Goal: Information Seeking & Learning: Learn about a topic

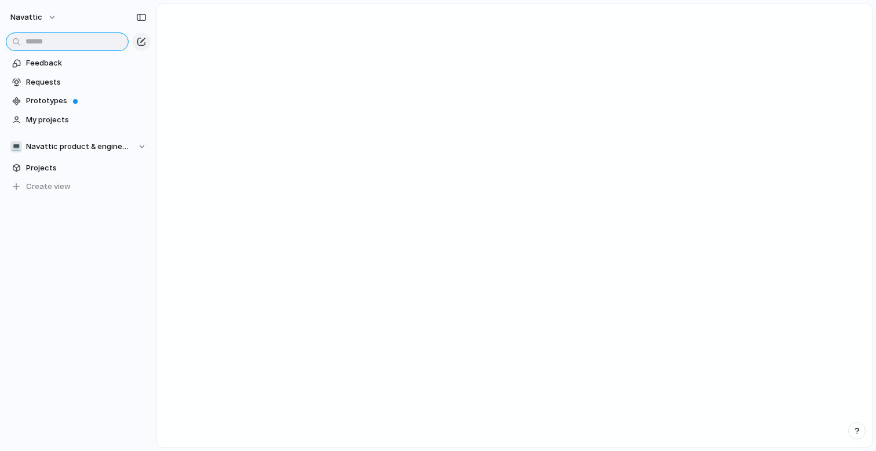
click at [72, 42] on input "text" at bounding box center [67, 41] width 123 height 19
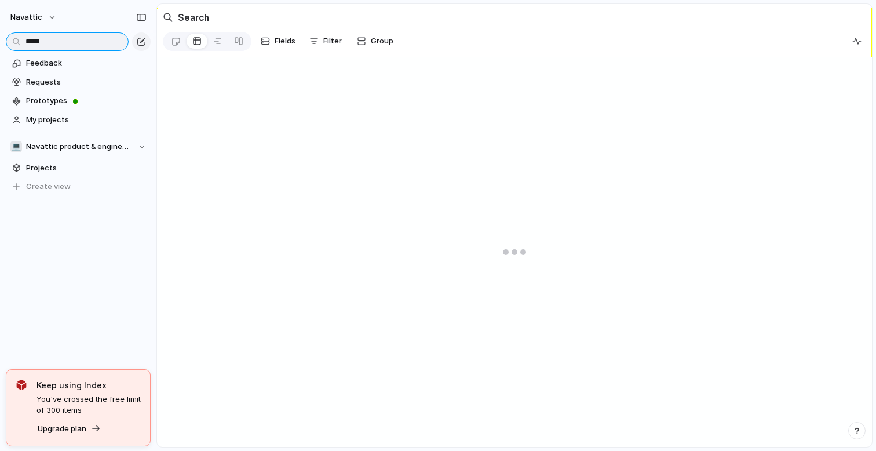
type input "*****"
drag, startPoint x: 74, startPoint y: 41, endPoint x: 0, endPoint y: 43, distance: 74.2
click at [0, 43] on div "*****" at bounding box center [78, 40] width 156 height 21
click at [50, 64] on span "Feedback" at bounding box center [86, 63] width 121 height 12
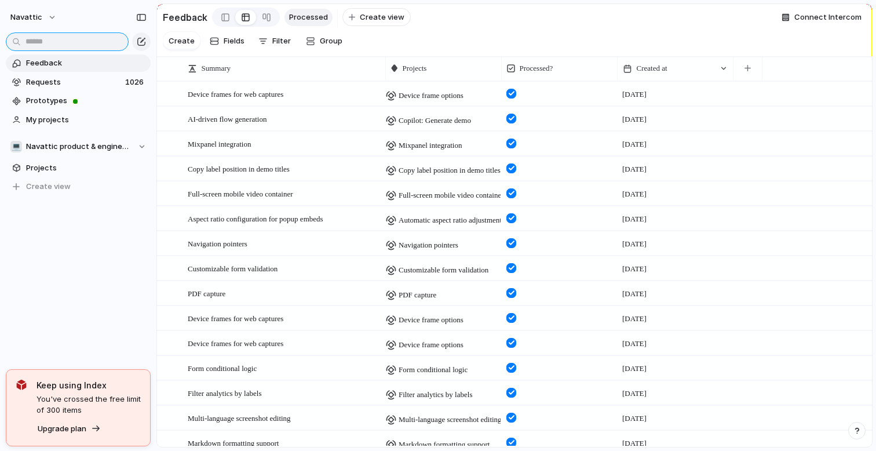
click at [62, 41] on input "text" at bounding box center [67, 41] width 123 height 19
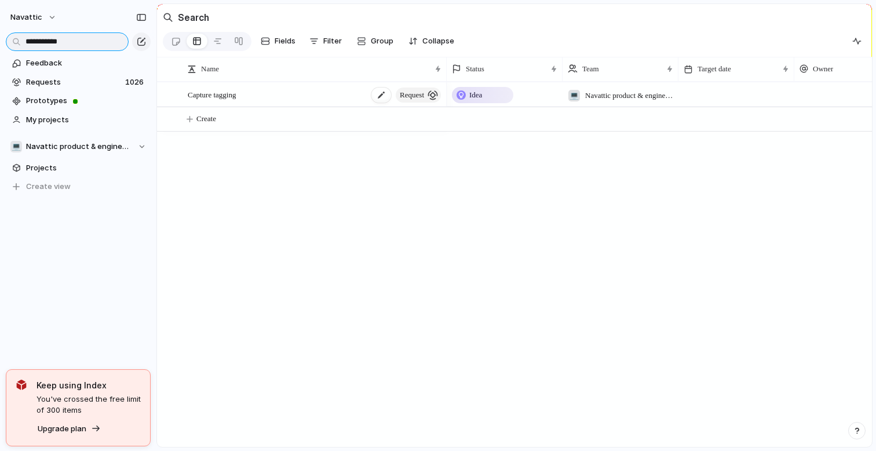
type input "**********"
click at [223, 90] on span "Capture tagging" at bounding box center [212, 94] width 48 height 13
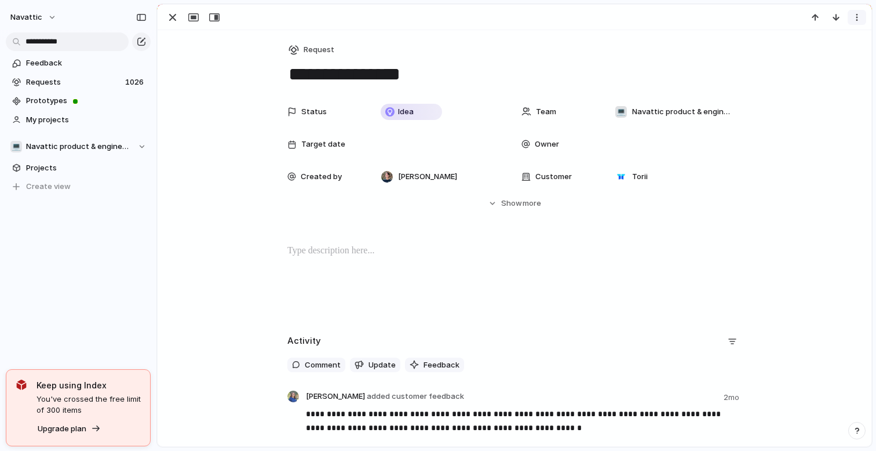
click at [859, 16] on div "button" at bounding box center [857, 17] width 9 height 9
click at [859, 16] on div "Mark as duplicate Delete" at bounding box center [438, 225] width 876 height 451
click at [411, 108] on span "Idea" at bounding box center [406, 112] width 16 height 12
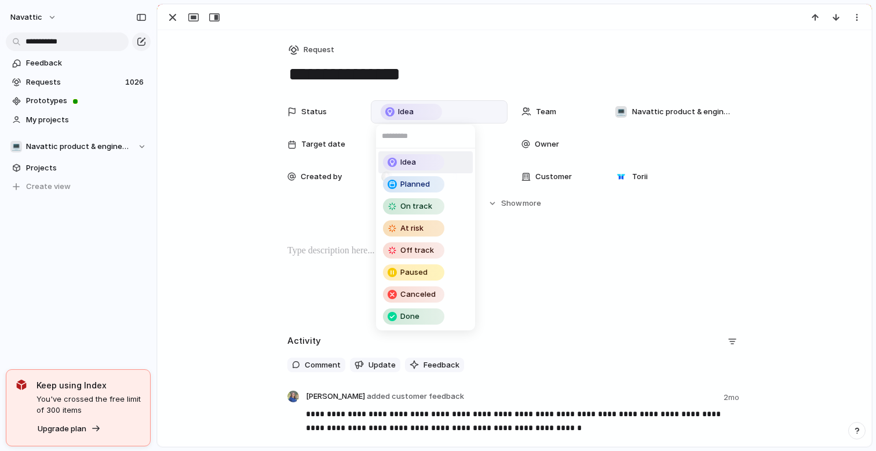
click at [411, 108] on div "Idea Planned On track At risk Off track Paused Canceled Done" at bounding box center [438, 225] width 876 height 451
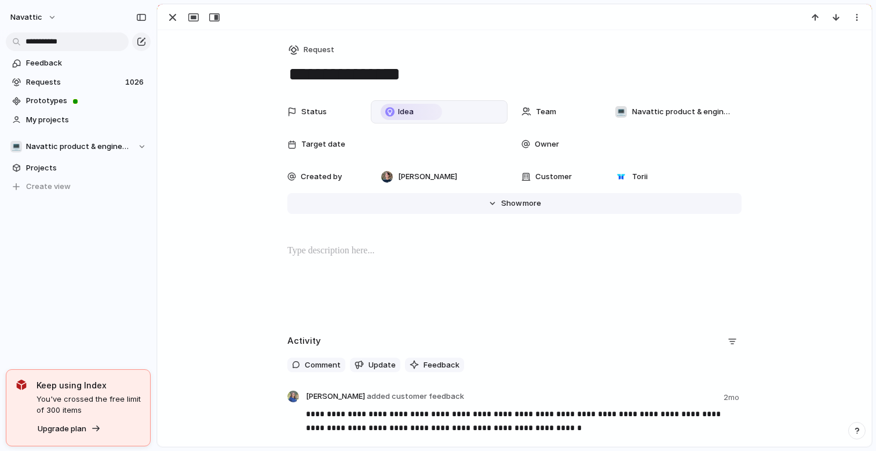
click at [491, 206] on button "Hide Show more" at bounding box center [514, 203] width 454 height 21
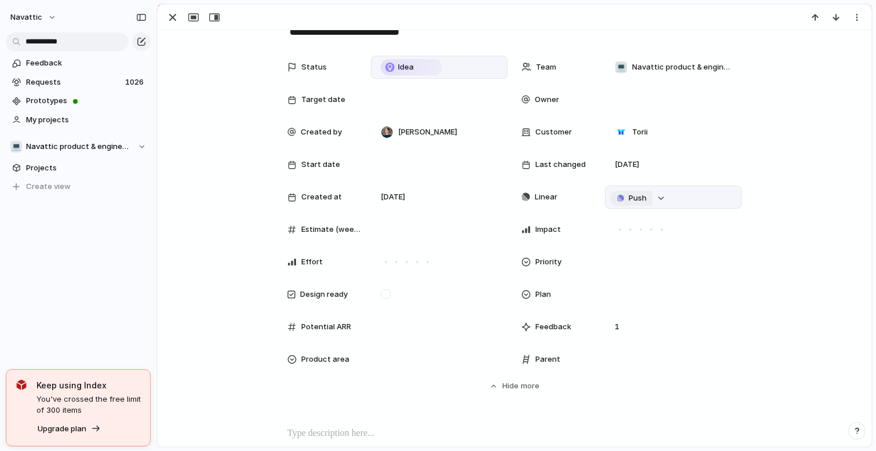
scroll to position [46, 0]
click at [664, 197] on div "button" at bounding box center [661, 197] width 8 height 5
type input "**********"
click at [665, 265] on span "Capture tagging" at bounding box center [660, 266] width 61 height 12
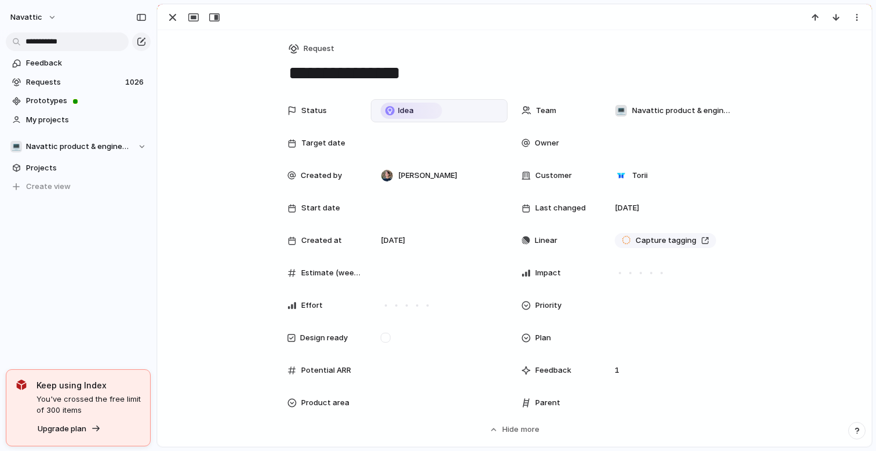
scroll to position [0, 0]
click at [92, 39] on input "**********" at bounding box center [67, 41] width 123 height 19
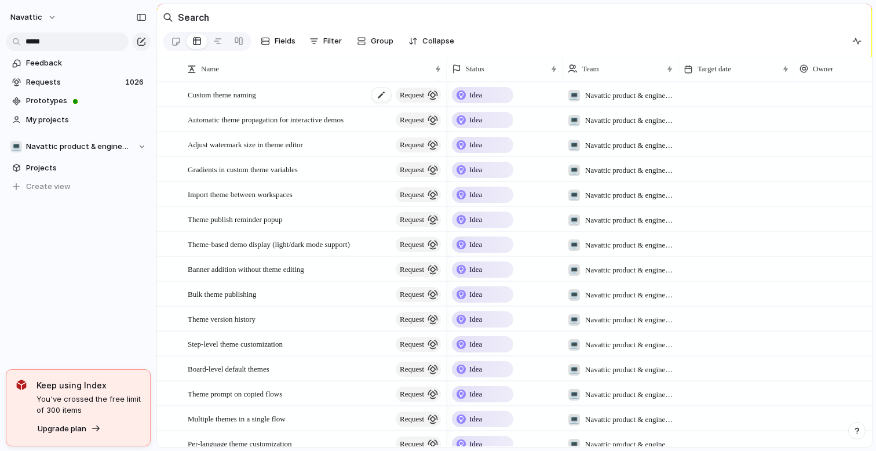
click at [269, 90] on div "Custom theme naming request" at bounding box center [315, 95] width 255 height 24
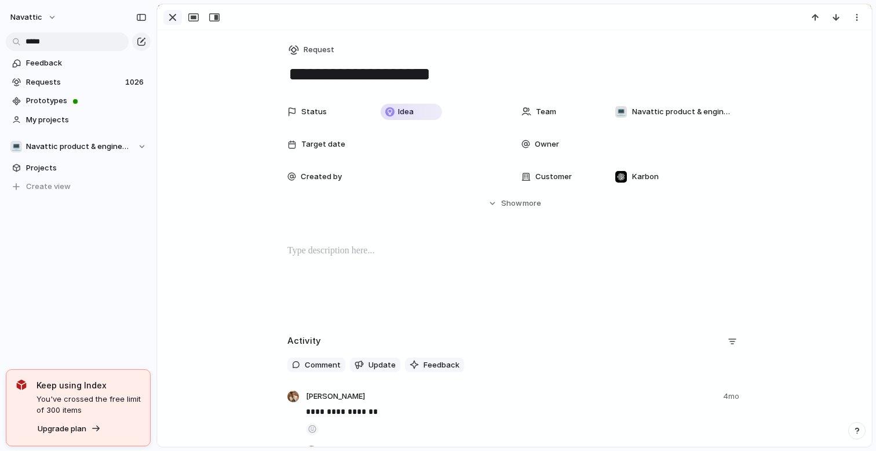
click at [176, 20] on div "button" at bounding box center [173, 17] width 14 height 14
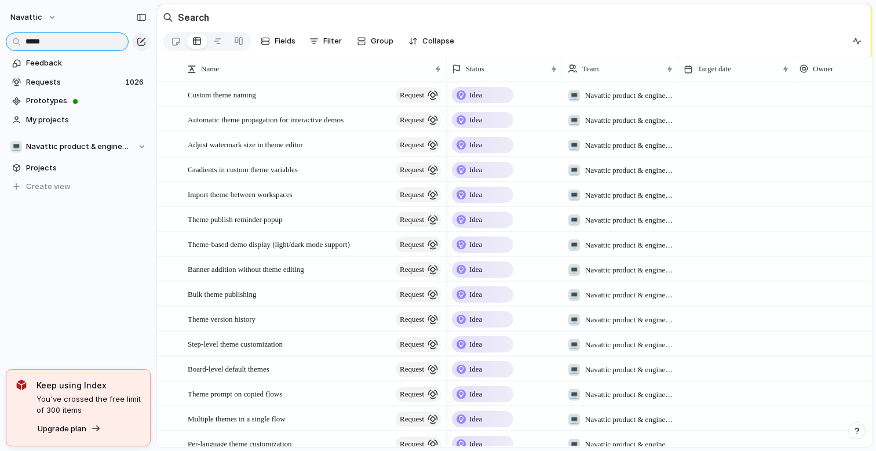
click at [81, 38] on input "*****" at bounding box center [67, 41] width 123 height 19
type input "*"
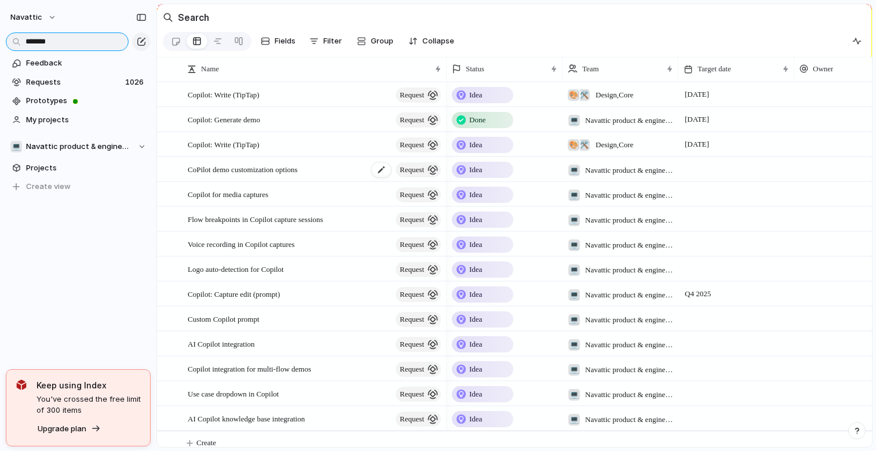
type input "*******"
click at [278, 170] on span "CoPilot demo customization options" at bounding box center [243, 168] width 110 height 13
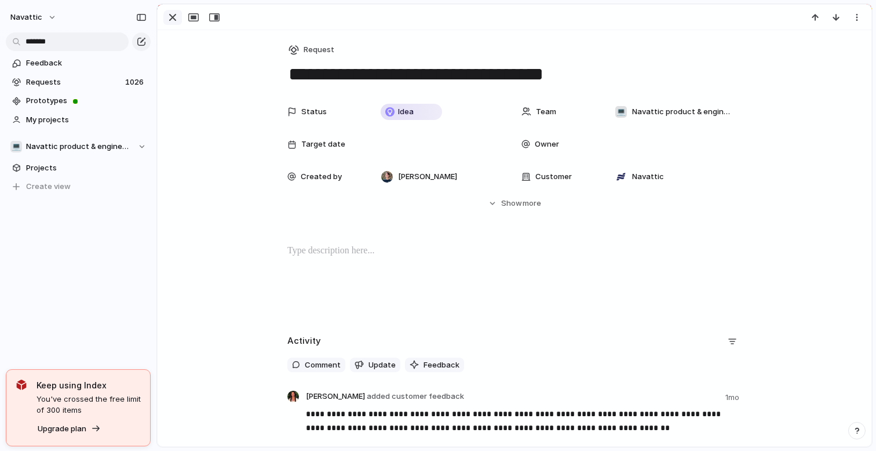
click at [176, 21] on div "button" at bounding box center [173, 17] width 14 height 14
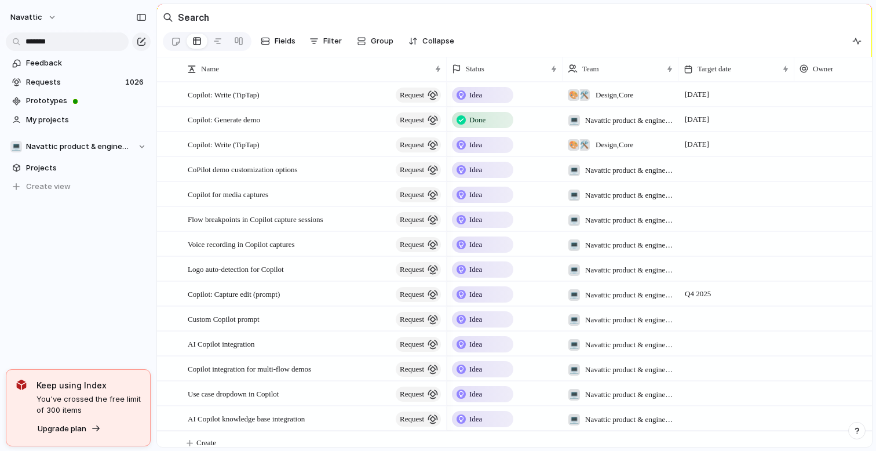
scroll to position [9, 0]
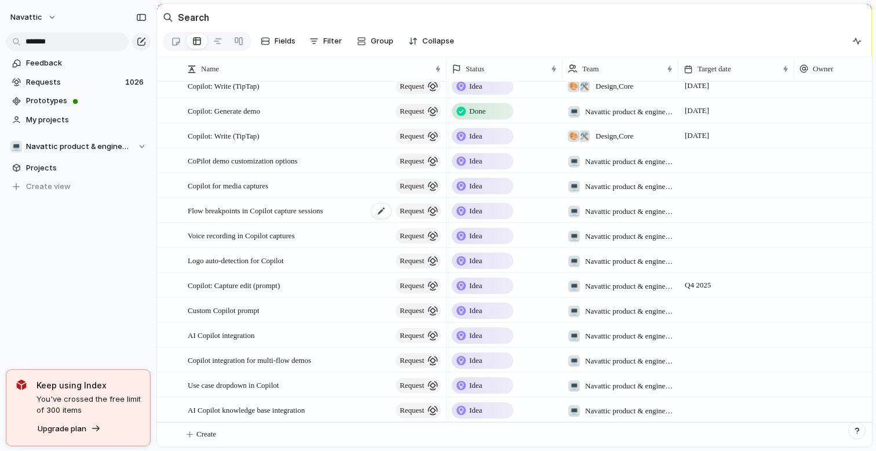
click at [290, 206] on span "Flow breakpoints in Copilot capture sessions" at bounding box center [256, 209] width 136 height 13
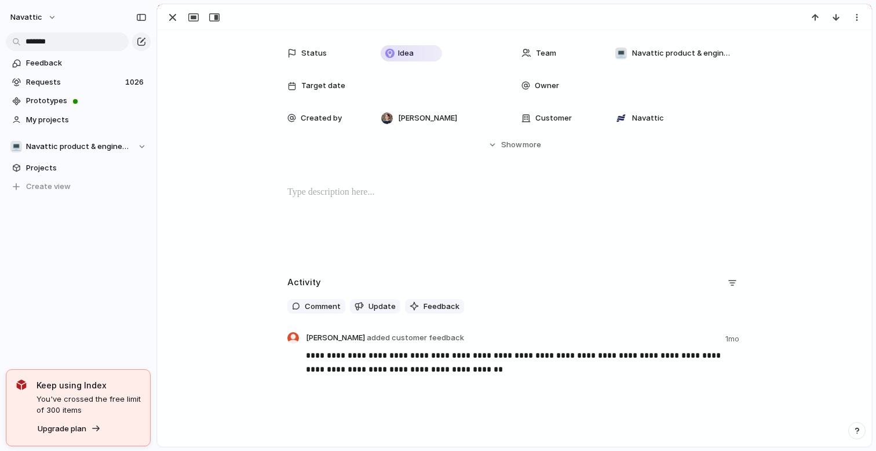
scroll to position [88, 0]
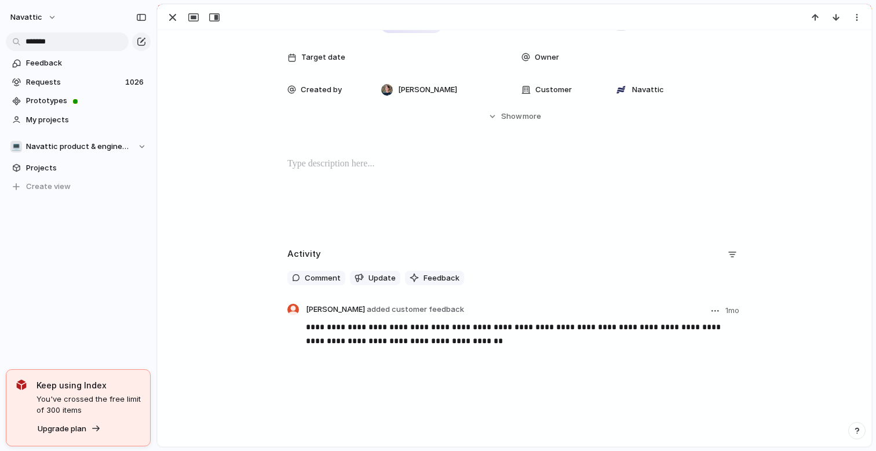
click at [716, 310] on div "button" at bounding box center [716, 311] width 8 height 2
click at [464, 320] on div "Edit Reassign Delete" at bounding box center [438, 225] width 876 height 451
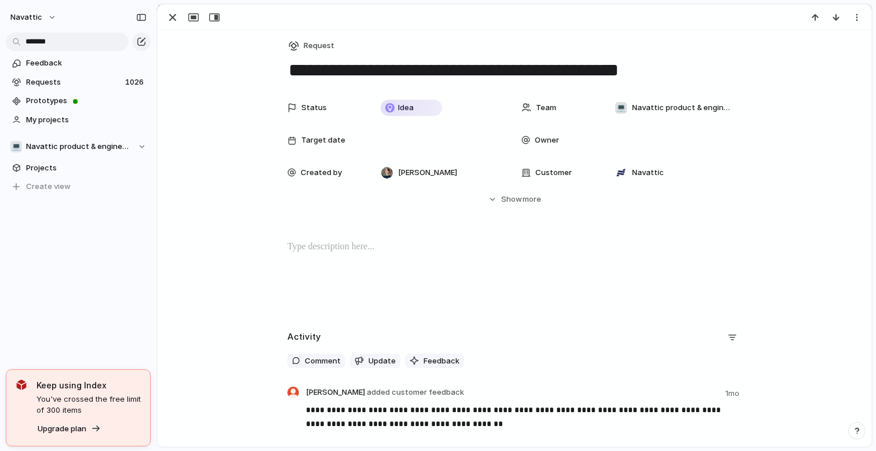
scroll to position [0, 0]
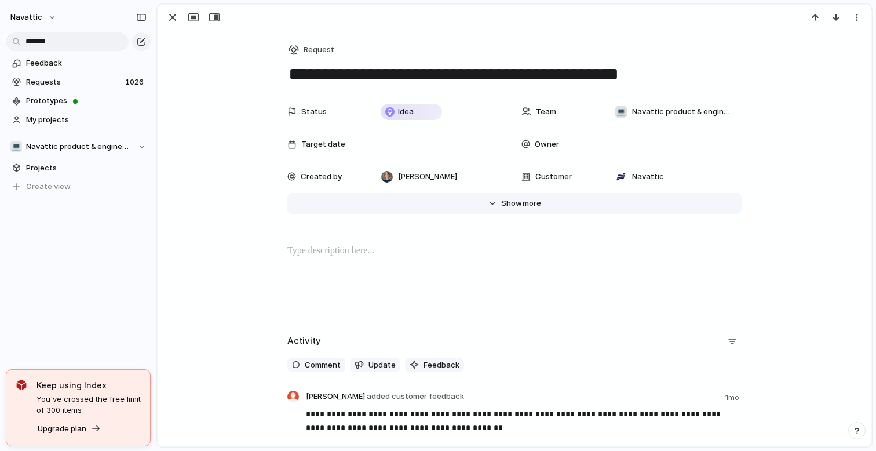
click at [511, 201] on span "Show" at bounding box center [511, 204] width 21 height 12
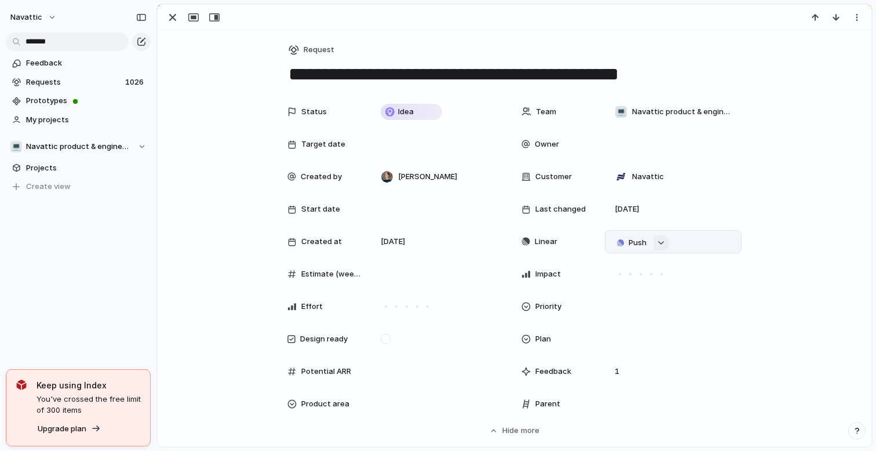
click at [667, 242] on button "button" at bounding box center [661, 242] width 15 height 15
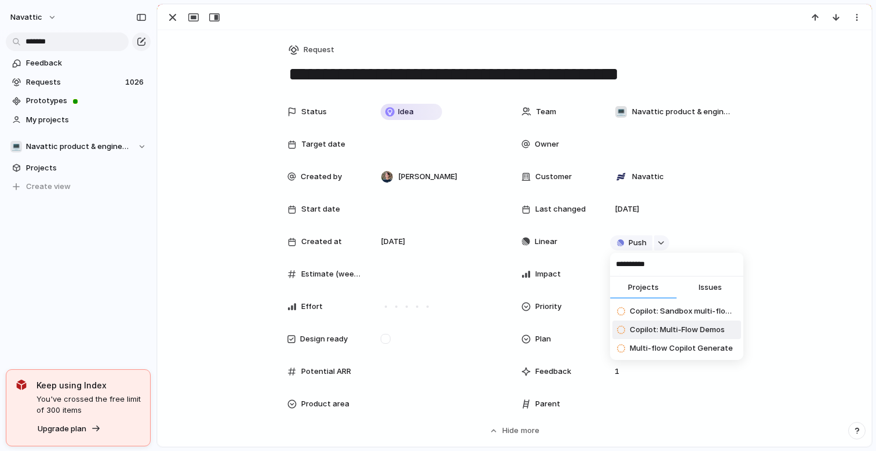
type input "**********"
click at [686, 327] on span "Copilot: Multi-Flow Demos" at bounding box center [677, 330] width 95 height 12
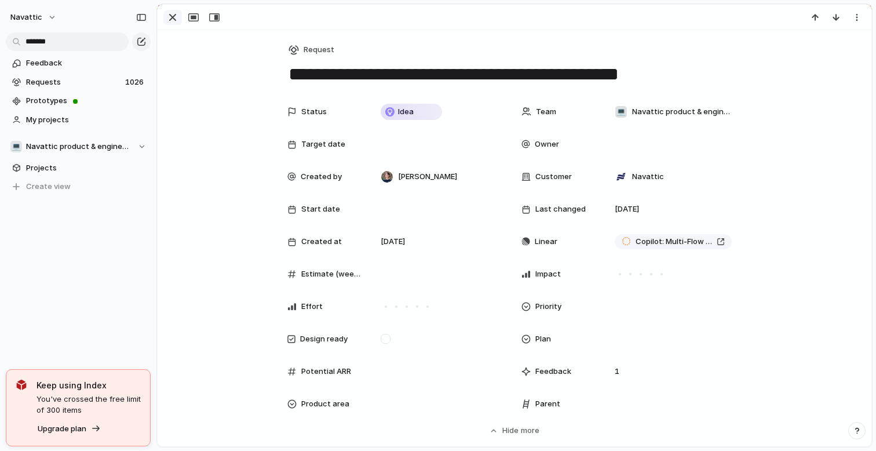
click at [167, 18] on div "button" at bounding box center [173, 17] width 14 height 14
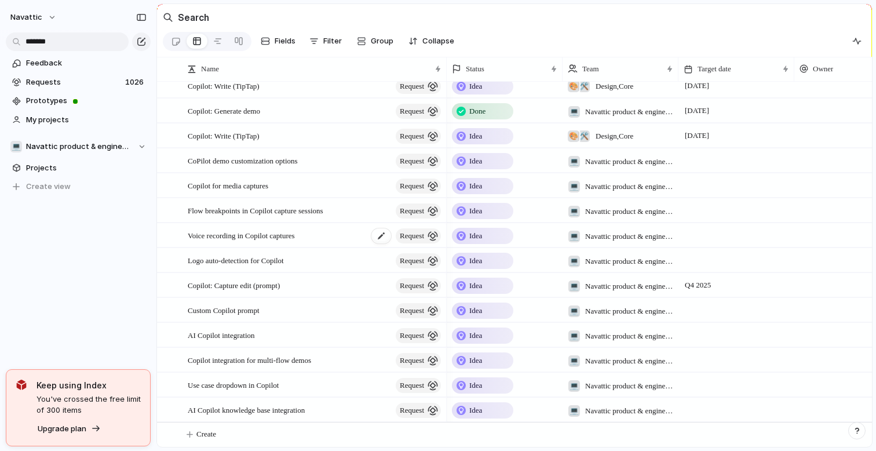
click at [295, 233] on span "Voice recording in Copilot captures" at bounding box center [241, 234] width 107 height 13
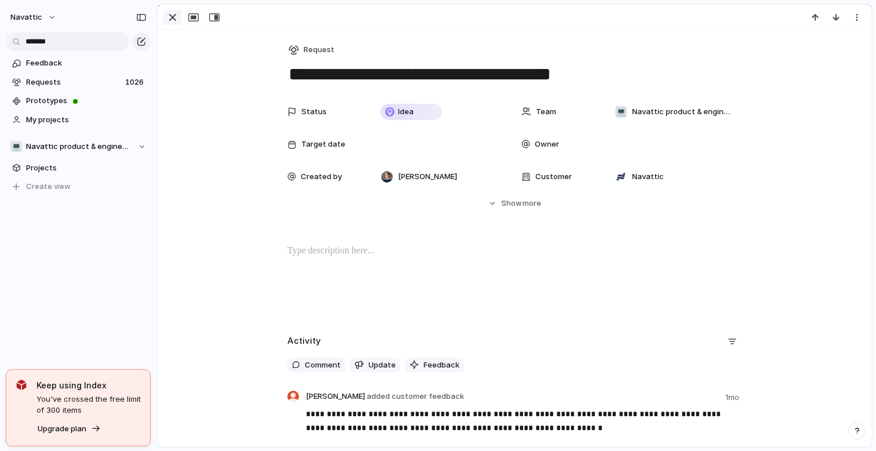
click at [173, 20] on div "button" at bounding box center [173, 17] width 14 height 14
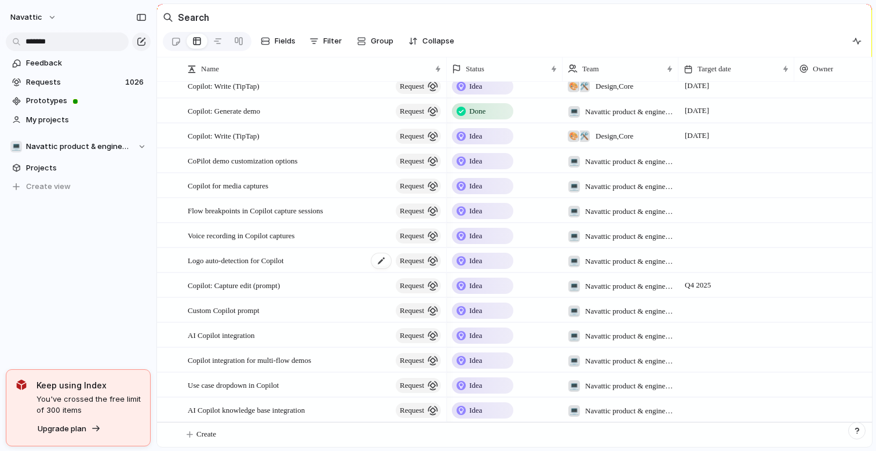
click at [282, 258] on span "Logo auto-detection for Copilot" at bounding box center [236, 259] width 96 height 13
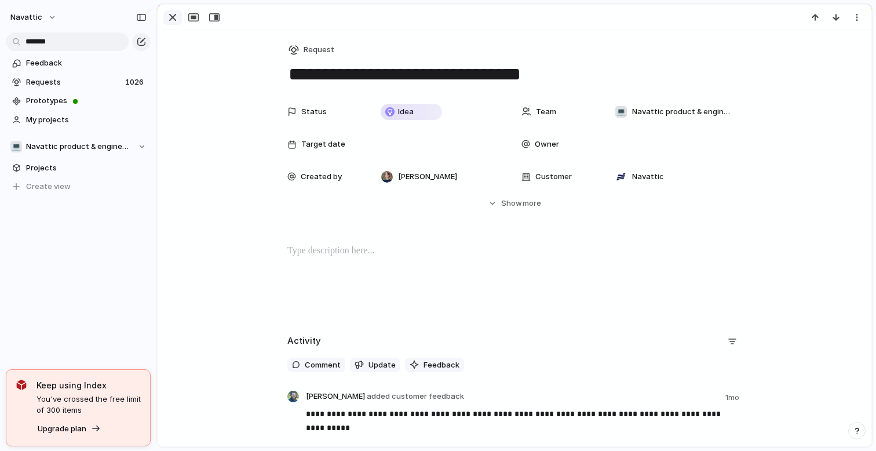
click at [177, 18] on div "button" at bounding box center [173, 17] width 14 height 14
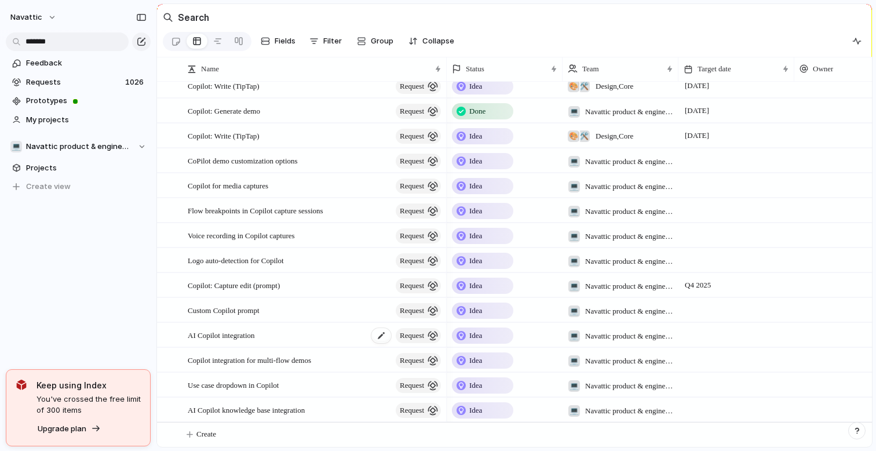
click at [284, 337] on div "AI Copilot integration request" at bounding box center [315, 335] width 255 height 24
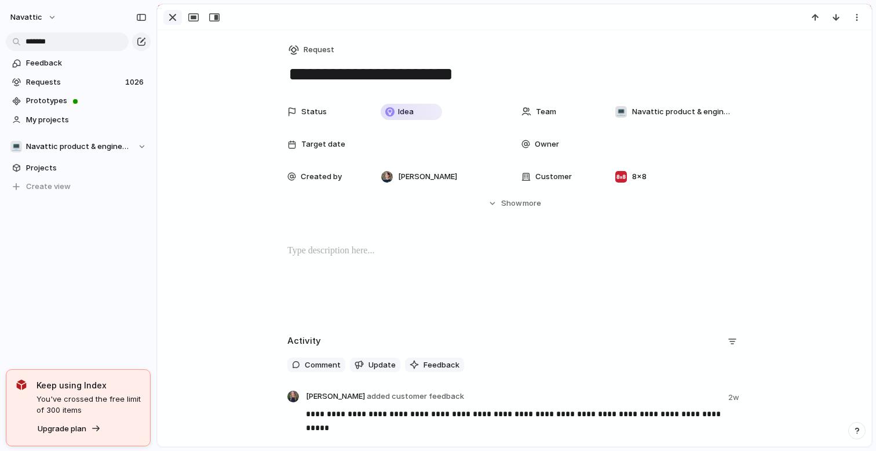
click at [178, 20] on div "button" at bounding box center [173, 17] width 14 height 14
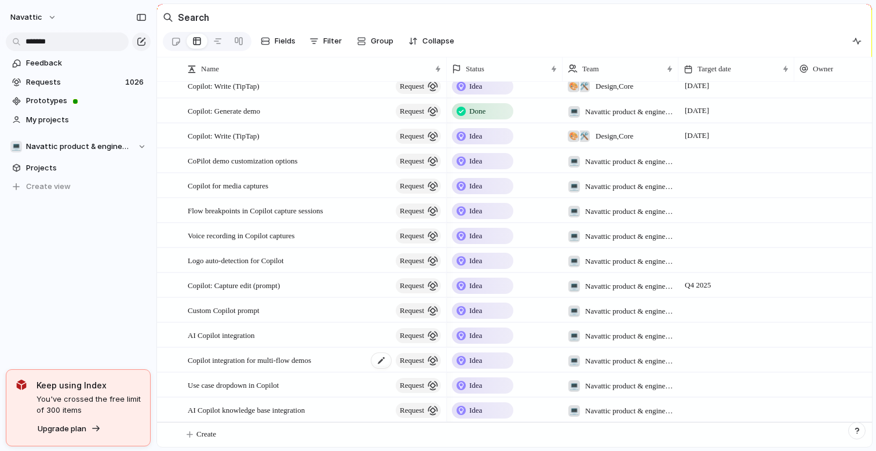
click at [258, 358] on span "Copilot integration for multi-flow demos" at bounding box center [249, 359] width 123 height 13
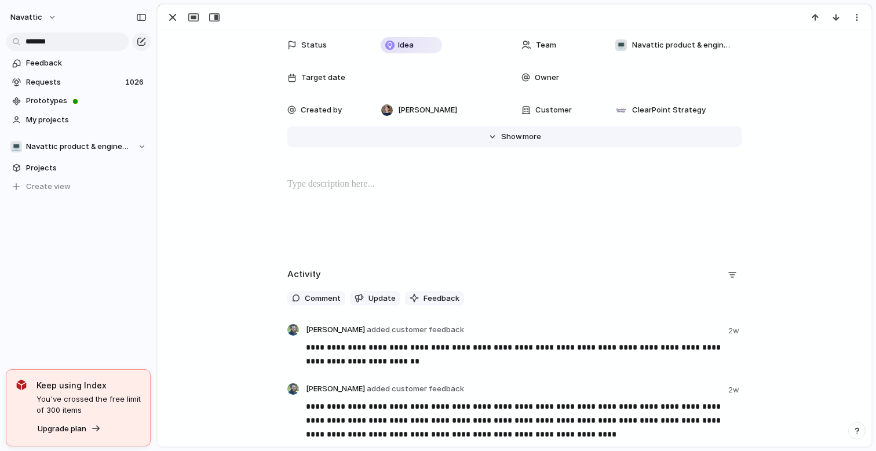
scroll to position [65, 0]
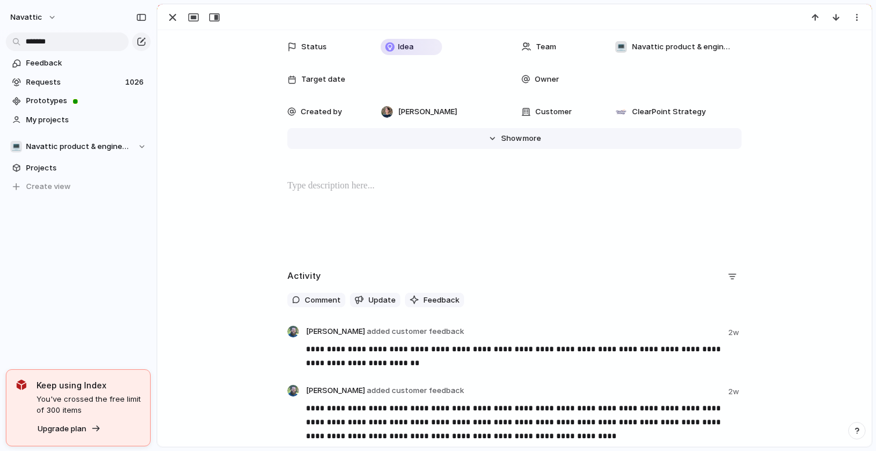
click at [542, 134] on button "Hide Show more" at bounding box center [514, 138] width 454 height 21
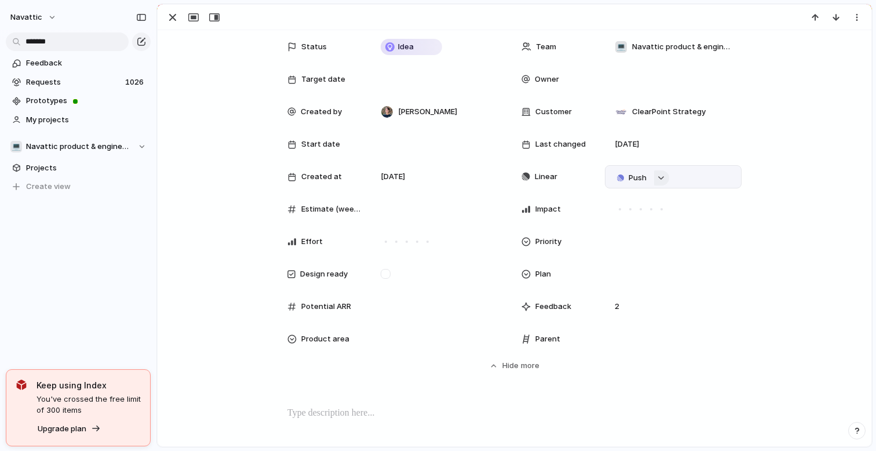
click at [664, 180] on button "button" at bounding box center [661, 177] width 15 height 15
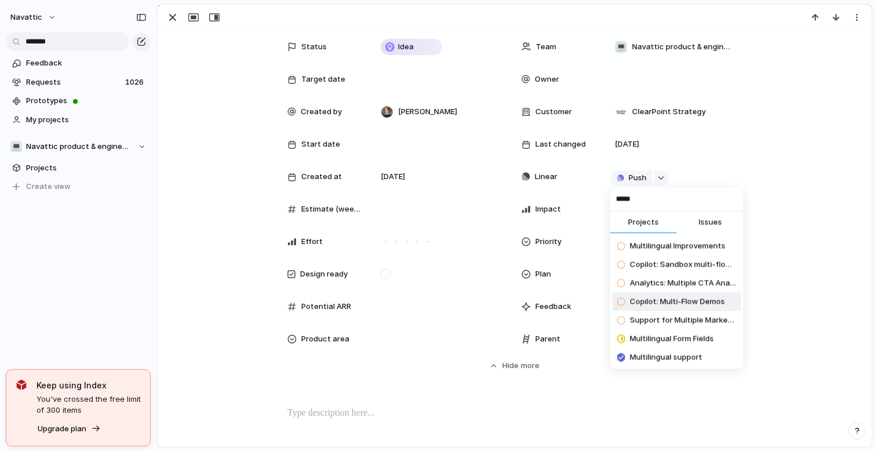
type input "*****"
click at [668, 297] on span "Copilot: Multi-Flow Demos" at bounding box center [677, 302] width 95 height 12
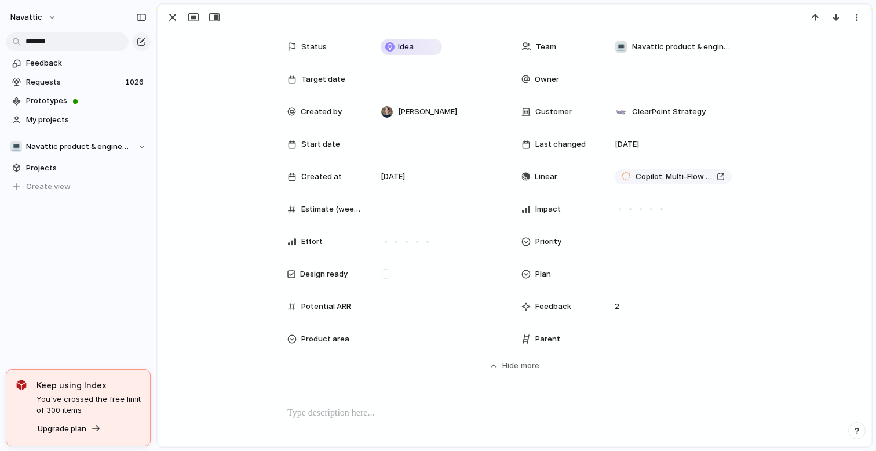
click at [792, 220] on div "Status Idea Team 💻 Navattic product & engineering Target date Owner Created by …" at bounding box center [515, 203] width 686 height 336
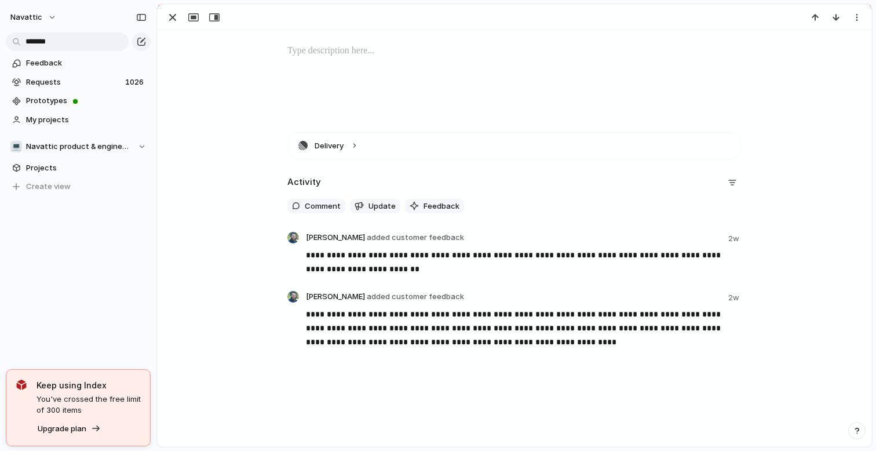
scroll to position [429, 0]
click at [174, 19] on div "button" at bounding box center [173, 17] width 14 height 14
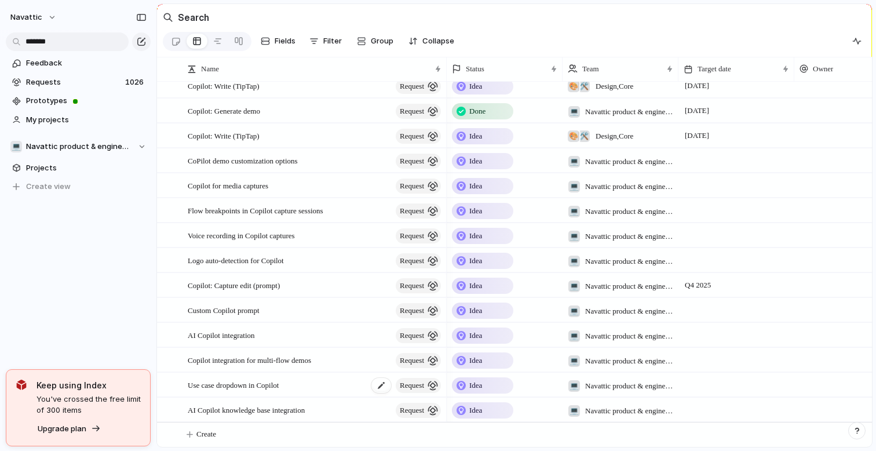
click at [279, 381] on span "Use case dropdown in Copilot" at bounding box center [233, 384] width 91 height 13
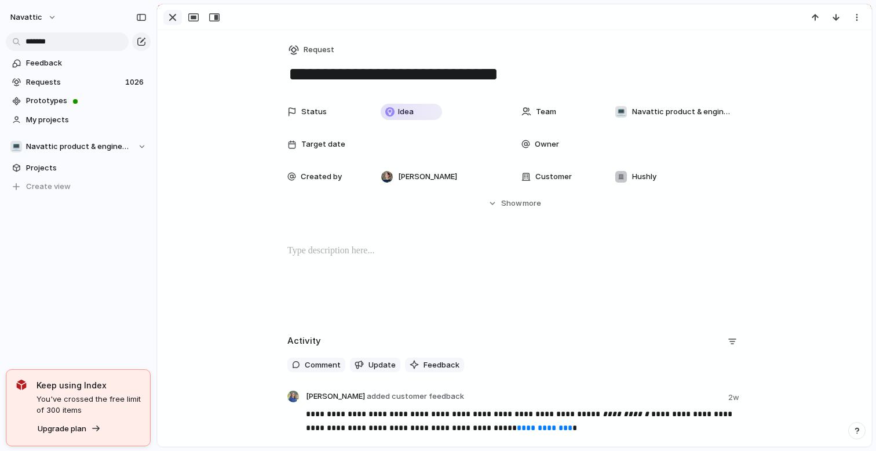
click at [173, 19] on div "button" at bounding box center [173, 17] width 14 height 14
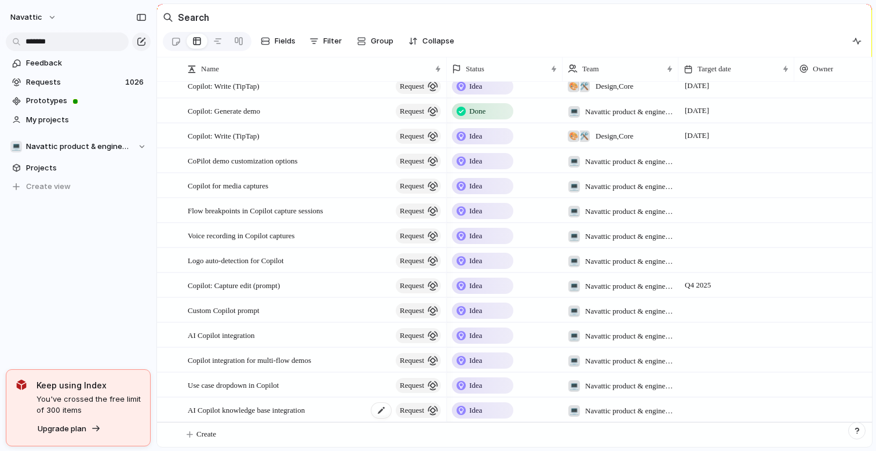
click at [324, 405] on div "AI Copilot knowledge base integration request" at bounding box center [315, 410] width 255 height 24
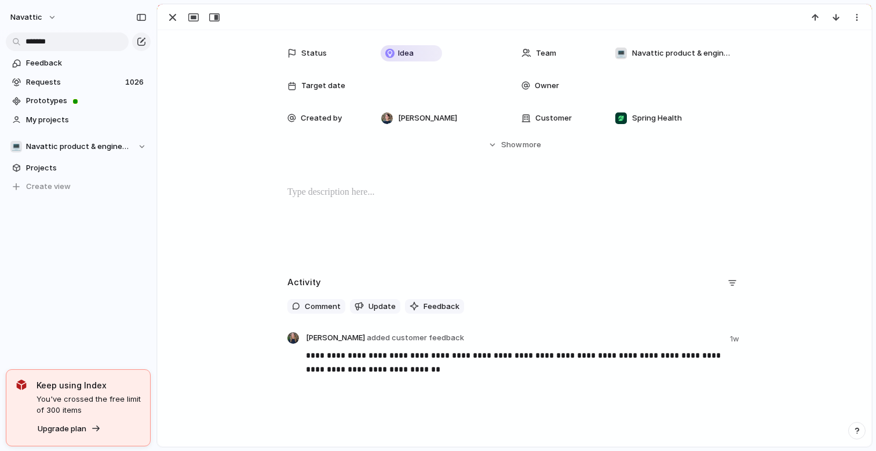
scroll to position [1, 0]
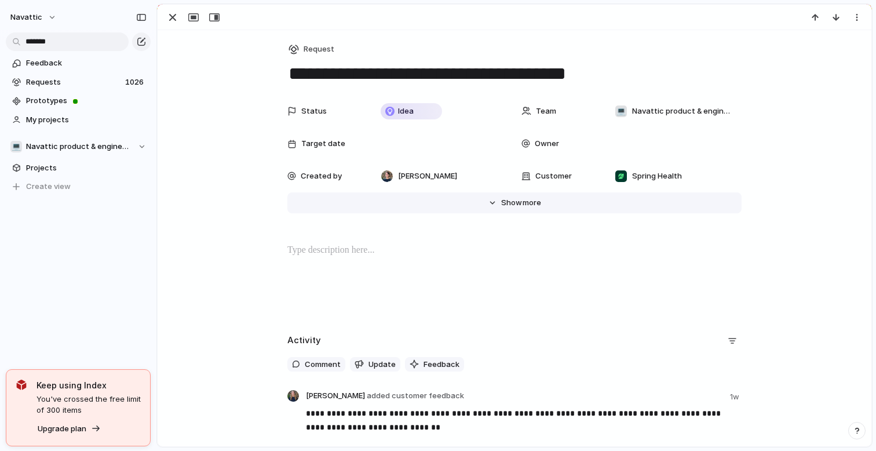
click at [544, 210] on button "Hide Show more" at bounding box center [514, 202] width 454 height 21
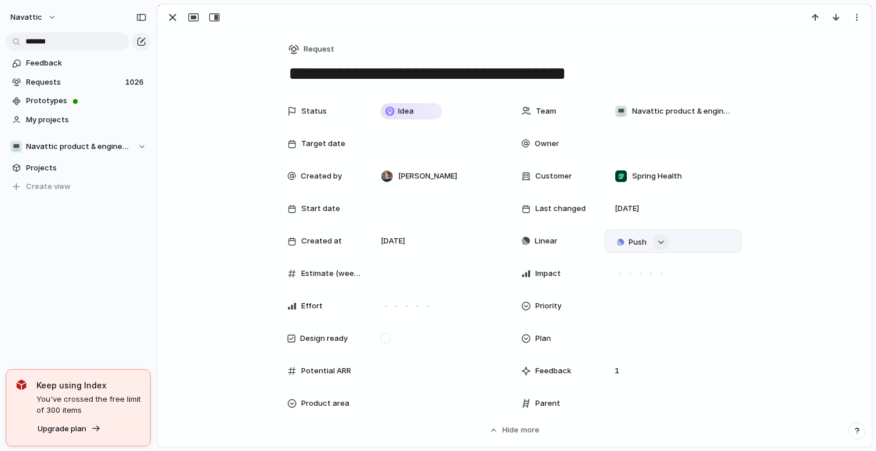
click at [665, 243] on button "button" at bounding box center [661, 242] width 15 height 15
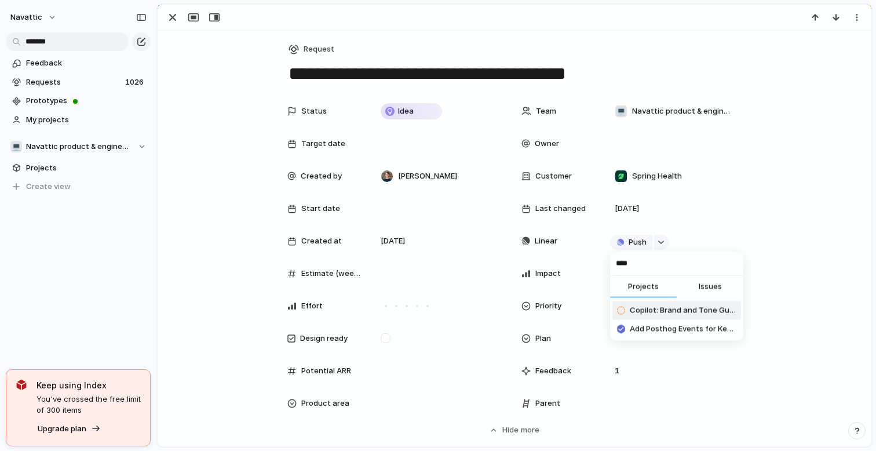
type input "****"
click at [661, 312] on span "Copilot: Brand and Tone Guidelines" at bounding box center [683, 311] width 107 height 12
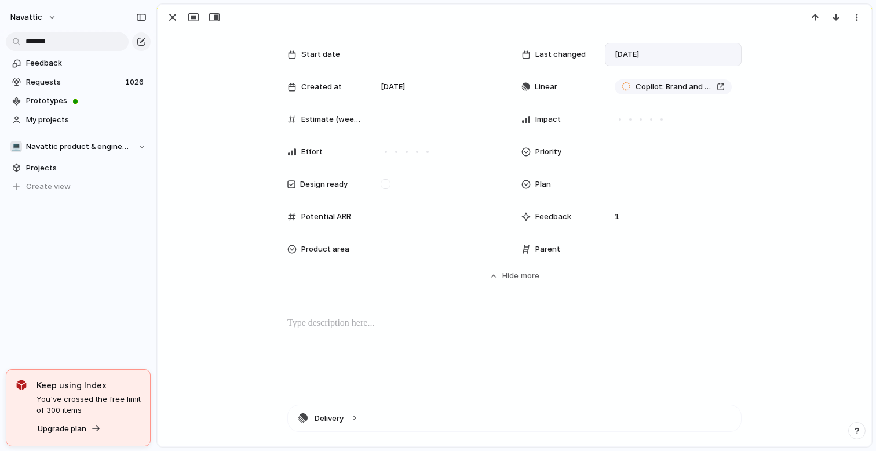
scroll to position [0, 0]
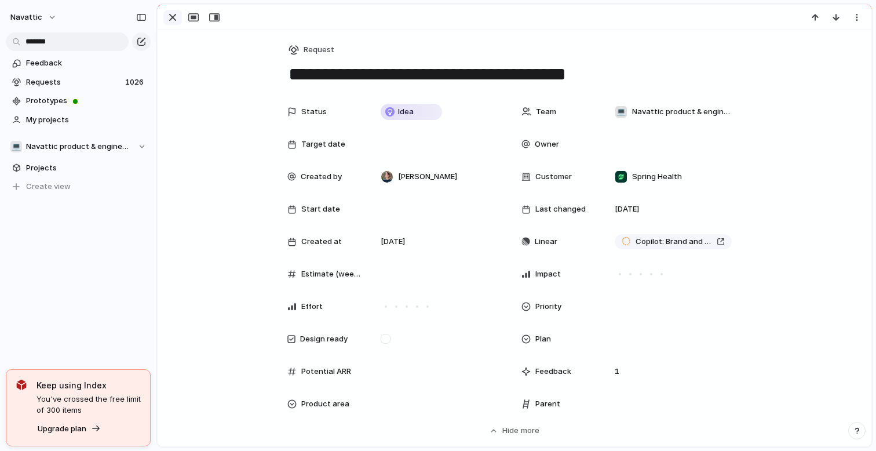
click at [173, 19] on div "button" at bounding box center [173, 17] width 14 height 14
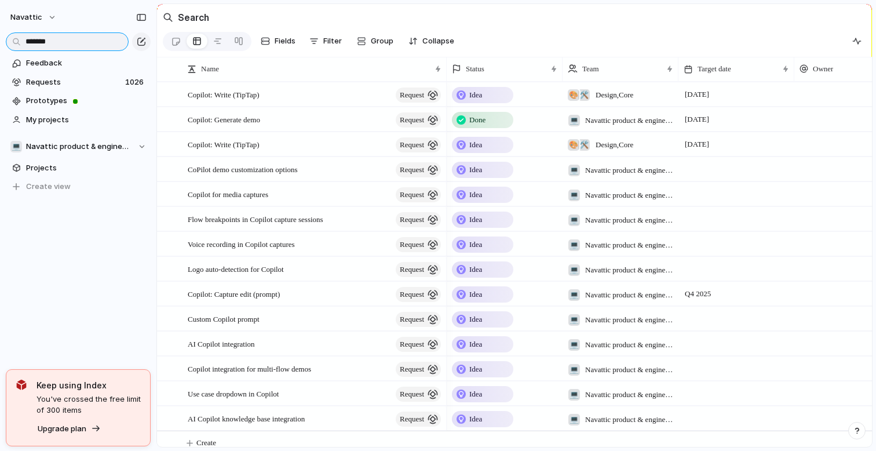
click at [82, 43] on input "*******" at bounding box center [67, 41] width 123 height 19
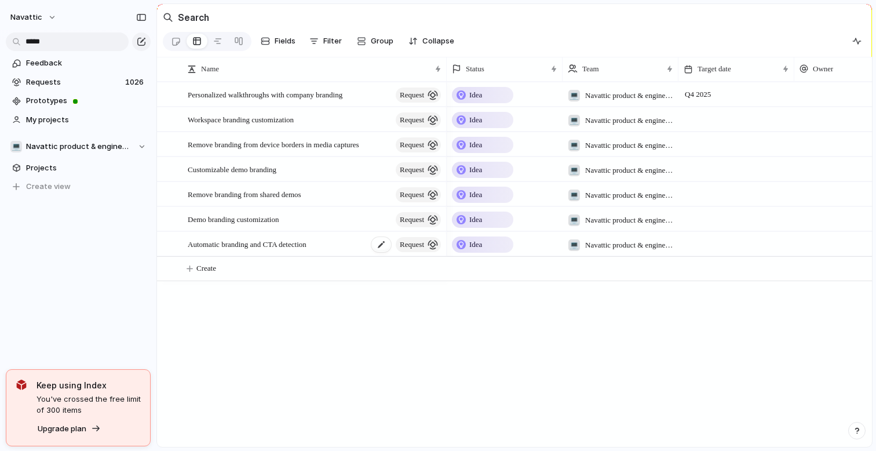
click at [270, 241] on span "Automatic branding and CTA detection" at bounding box center [247, 243] width 119 height 13
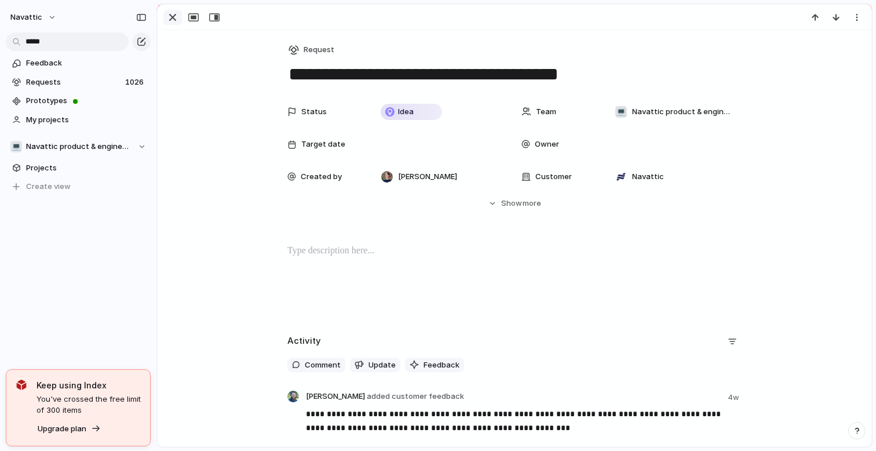
click at [177, 18] on div "button" at bounding box center [173, 17] width 14 height 14
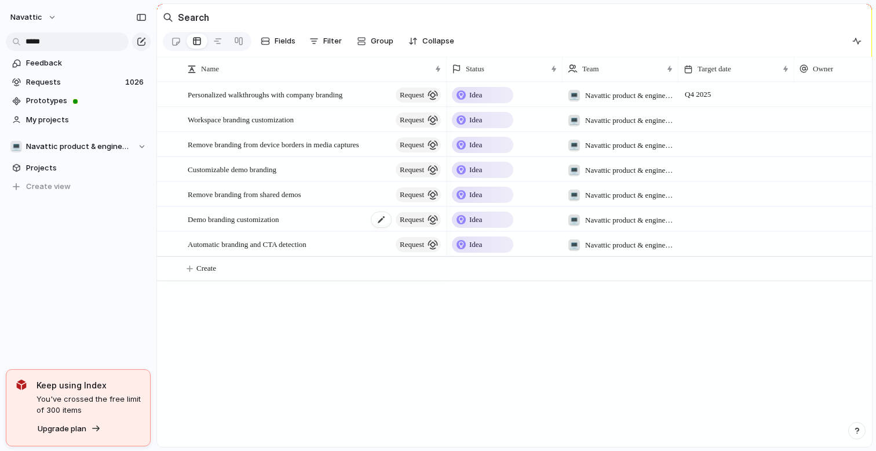
click at [258, 218] on span "Demo branding customization" at bounding box center [233, 218] width 91 height 13
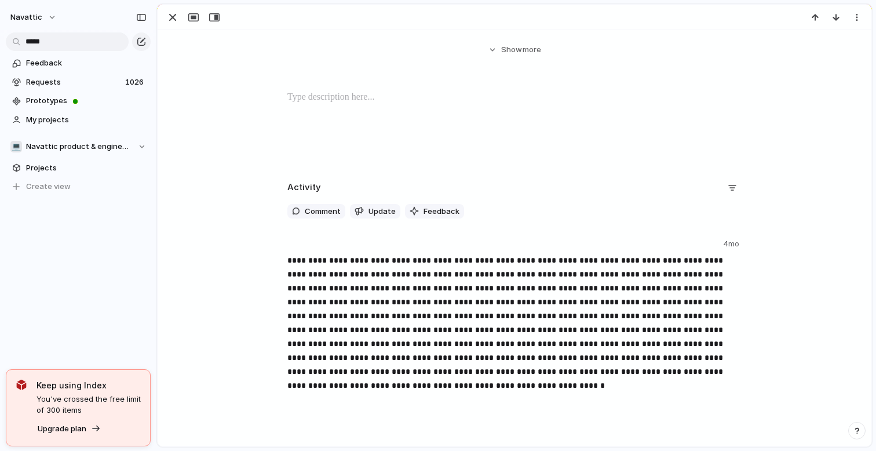
scroll to position [178, 0]
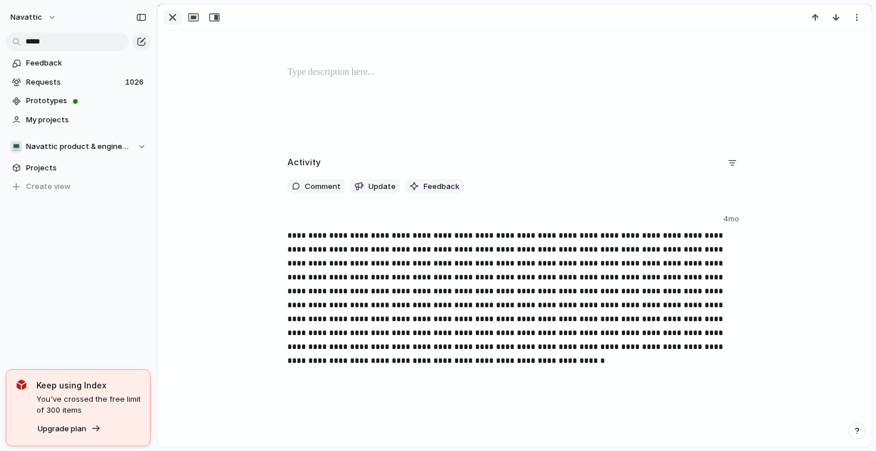
click at [166, 16] on div "button" at bounding box center [173, 17] width 14 height 14
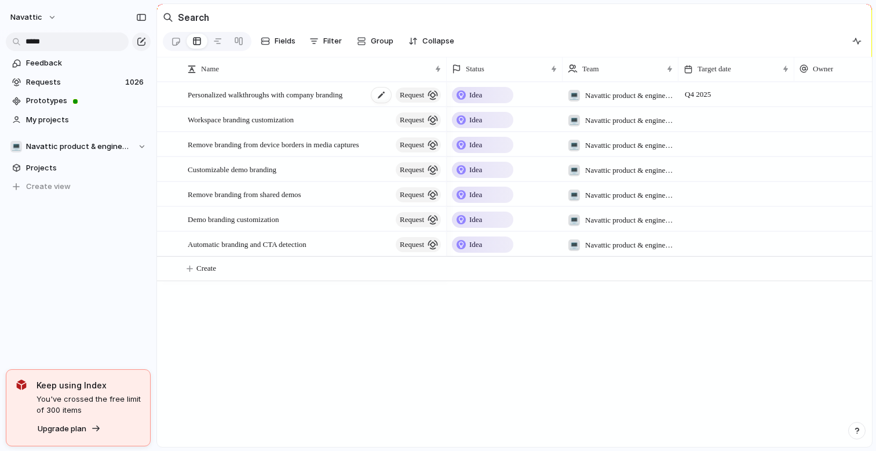
click at [290, 92] on span "Personalized walkthroughs with company branding" at bounding box center [265, 94] width 155 height 13
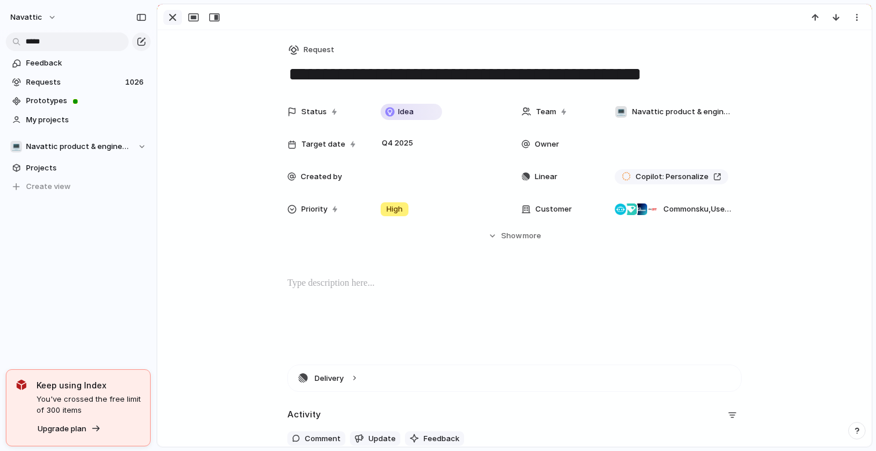
click at [175, 19] on div "button" at bounding box center [173, 17] width 14 height 14
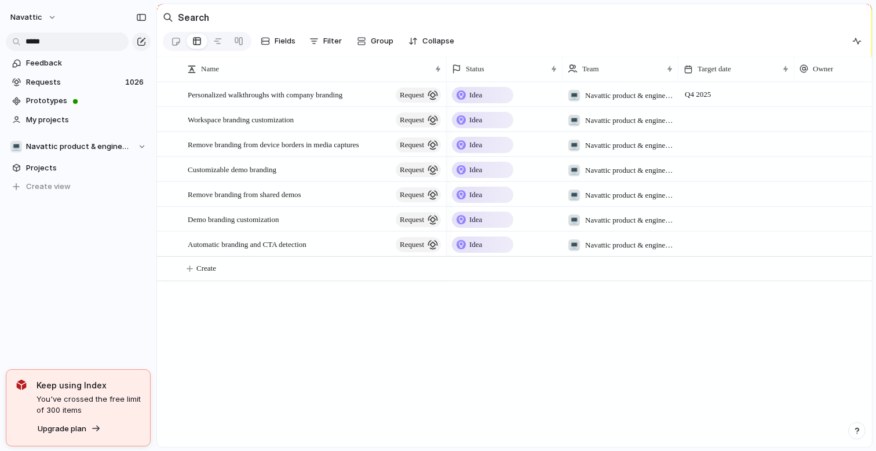
click at [201, 10] on h2 "Search" at bounding box center [193, 17] width 31 height 14
click at [202, 17] on h2 "Search" at bounding box center [193, 17] width 31 height 14
click at [170, 14] on div "Search" at bounding box center [186, 17] width 46 height 23
click at [219, 19] on section "Search" at bounding box center [514, 17] width 715 height 26
click at [90, 48] on input "*****" at bounding box center [67, 41] width 123 height 19
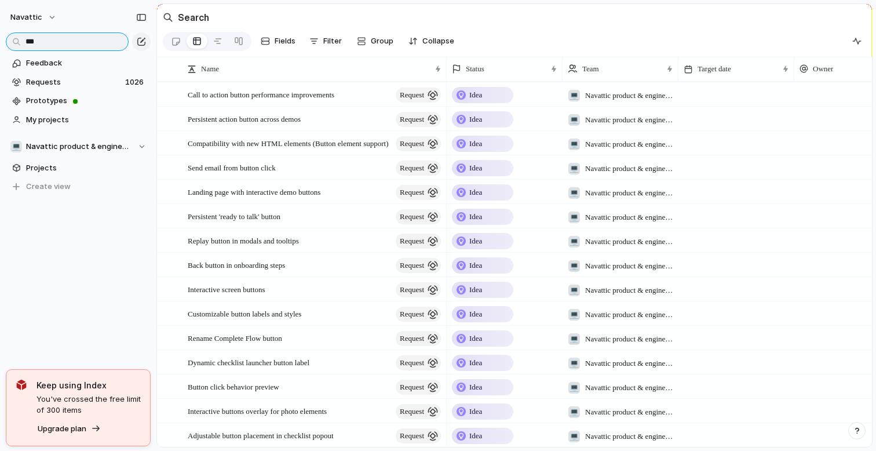
type input "****"
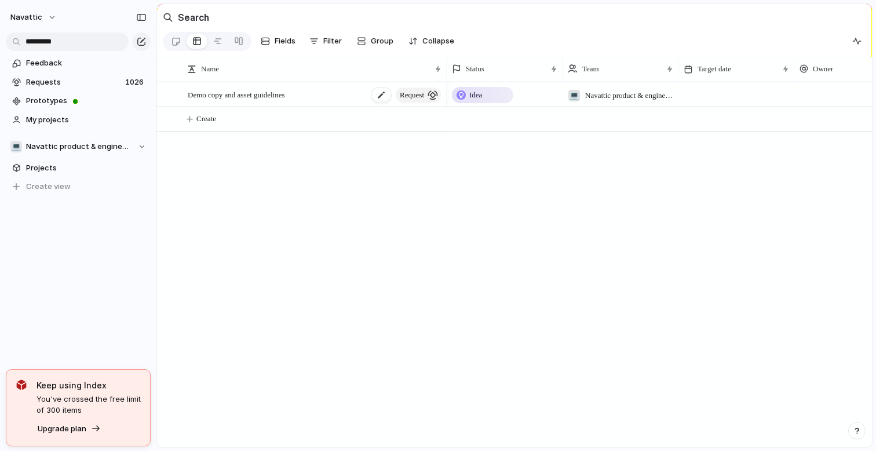
click at [284, 96] on span "Demo copy and asset guidelines" at bounding box center [236, 94] width 97 height 13
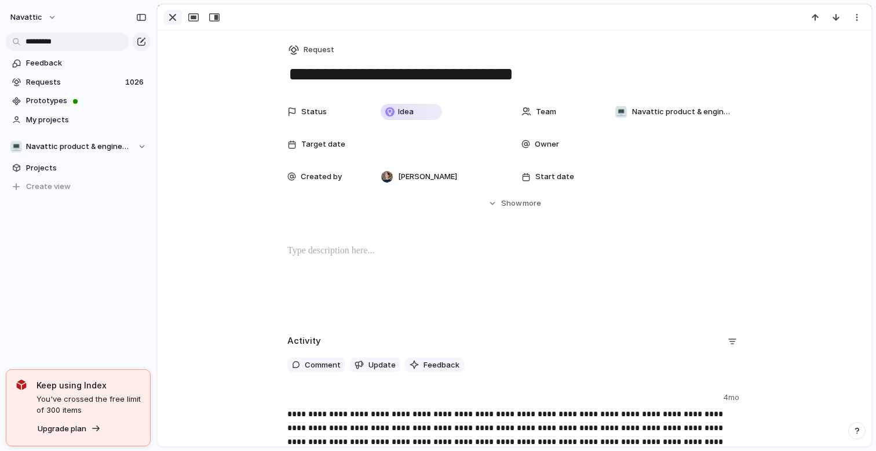
click at [170, 18] on div "button" at bounding box center [173, 17] width 14 height 14
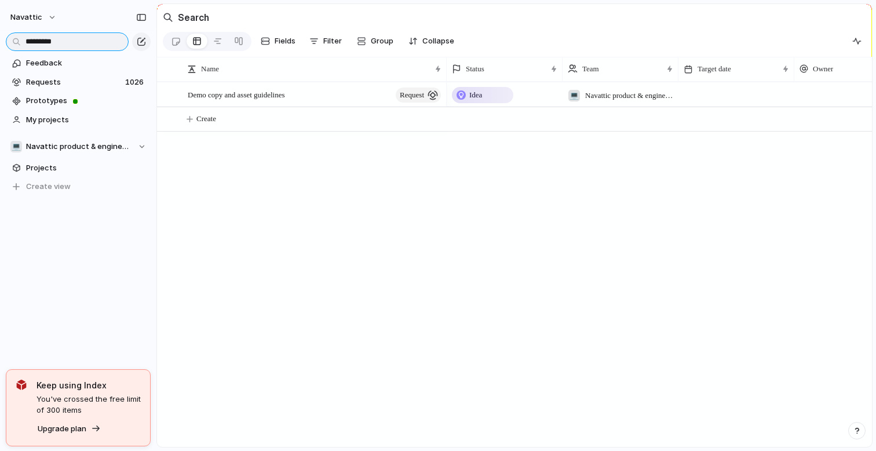
click at [96, 41] on input "*********" at bounding box center [67, 41] width 123 height 19
click at [74, 45] on input "*********" at bounding box center [67, 41] width 123 height 19
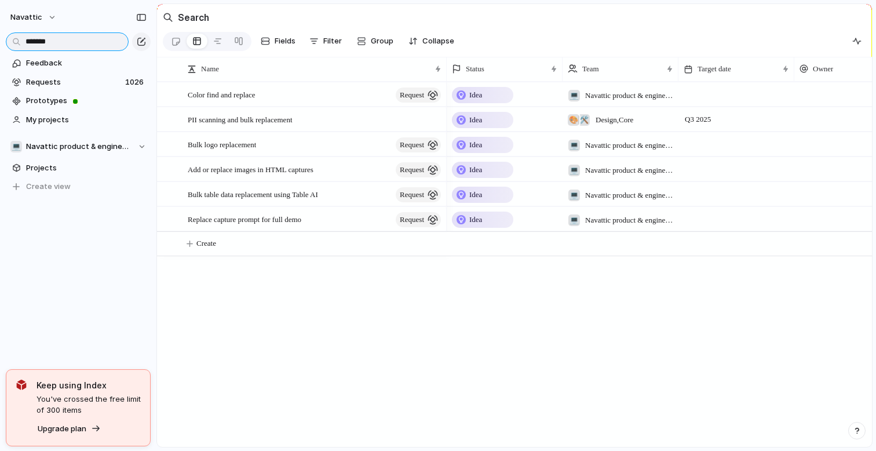
type input "*******"
